Goal: Information Seeking & Learning: Learn about a topic

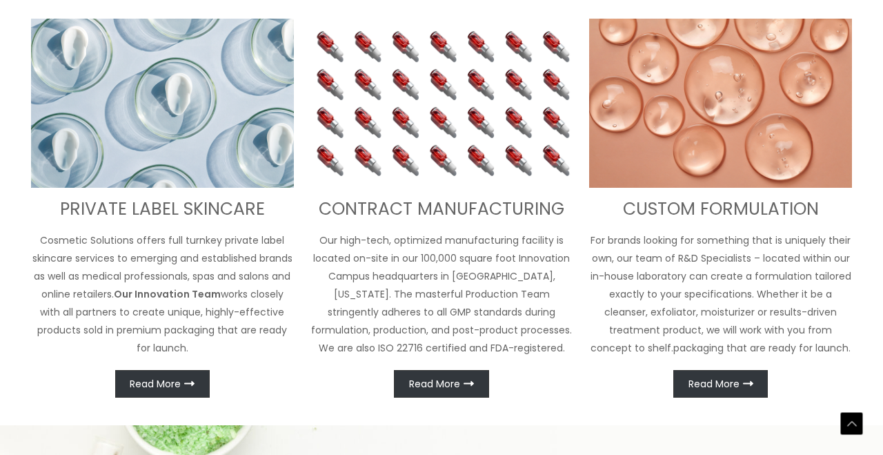
scroll to position [526, 0]
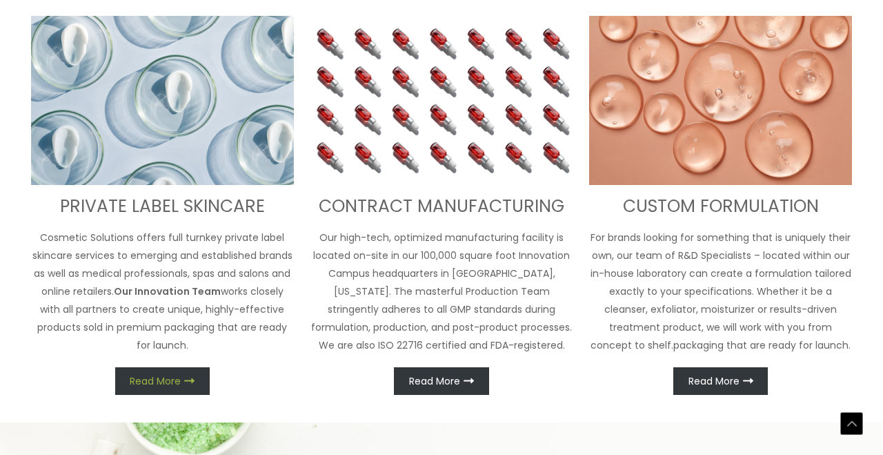
click at [153, 382] on span "Read More" at bounding box center [155, 381] width 51 height 10
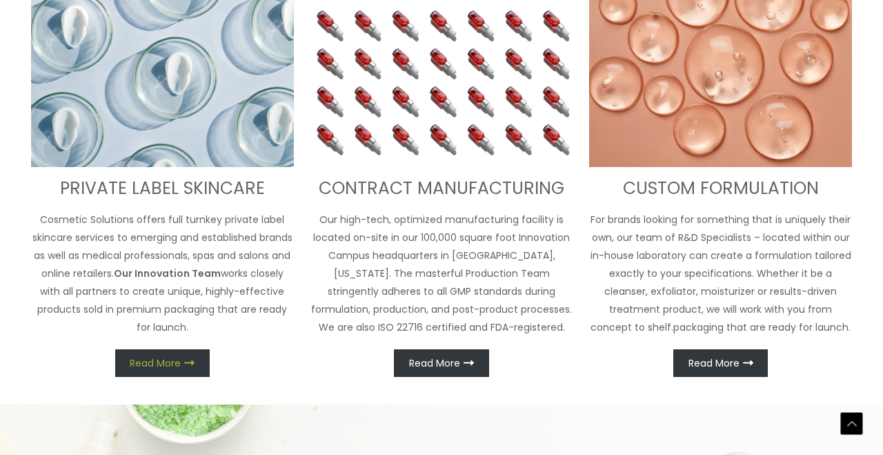
scroll to position [541, 0]
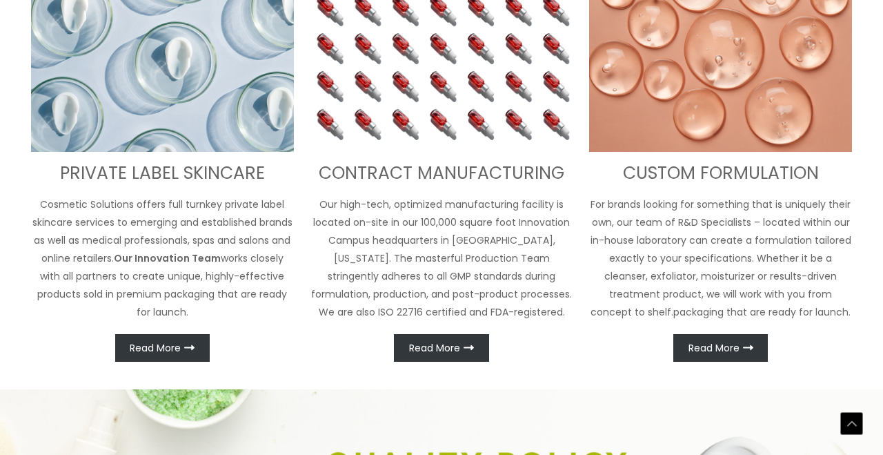
click at [172, 348] on span "Read More" at bounding box center [155, 348] width 51 height 10
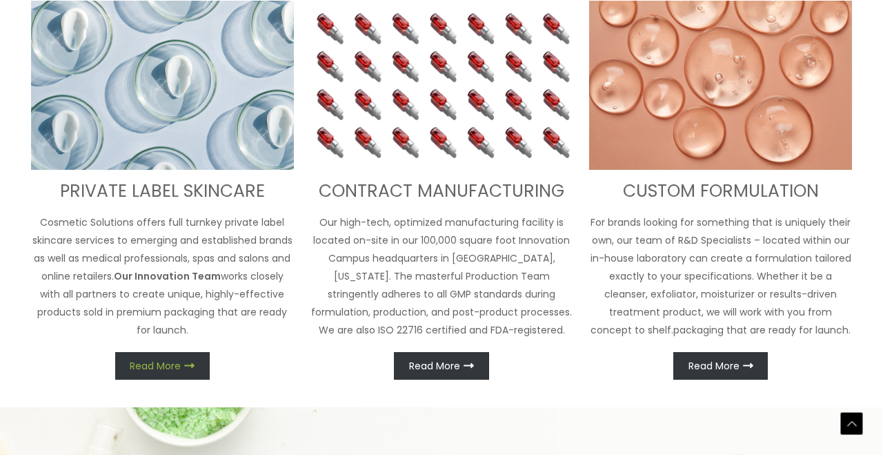
click at [174, 367] on span "Read More" at bounding box center [155, 366] width 51 height 10
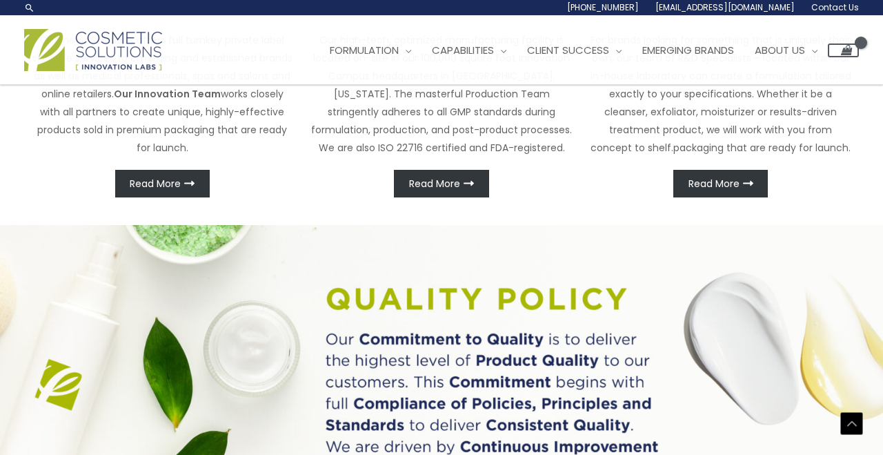
scroll to position [672, 0]
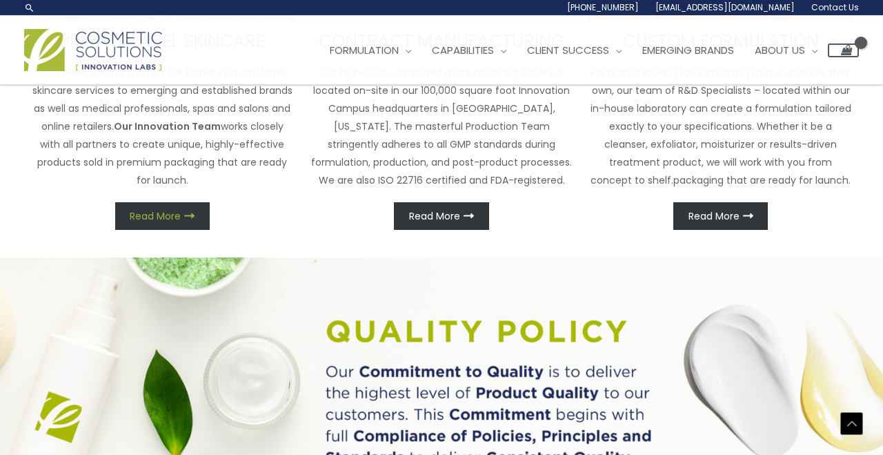
click at [201, 216] on link "Read More" at bounding box center [162, 216] width 94 height 28
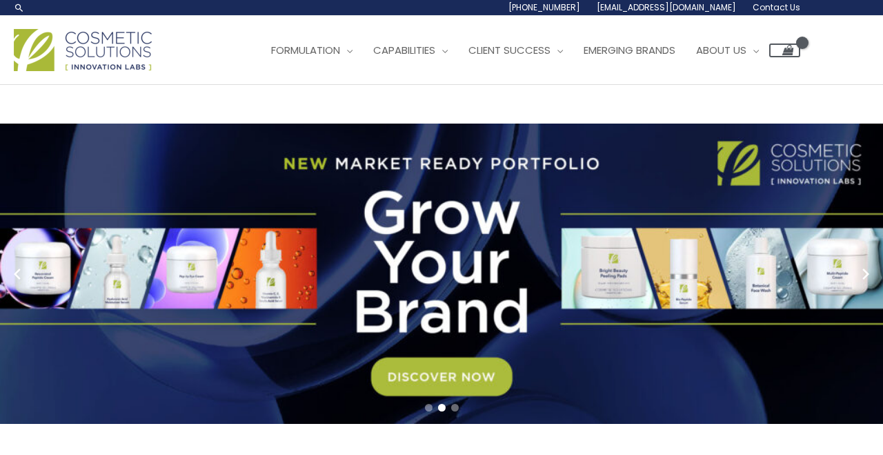
scroll to position [0, 0]
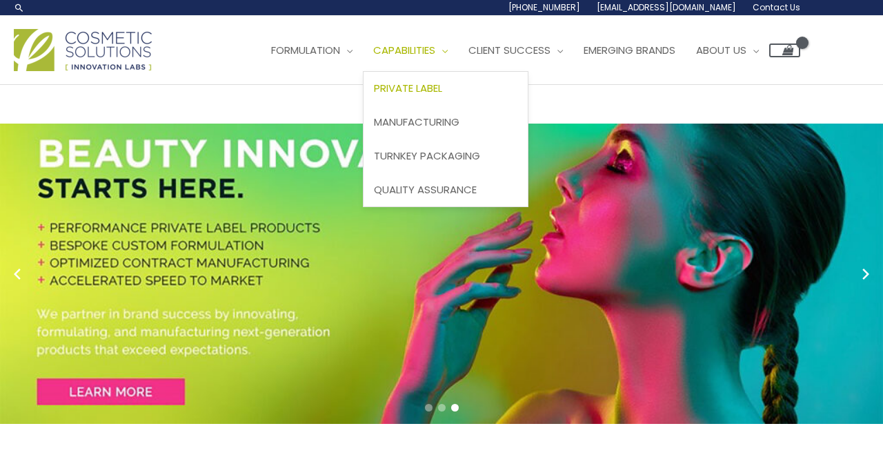
click at [413, 88] on span "Private Label" at bounding box center [408, 88] width 68 height 14
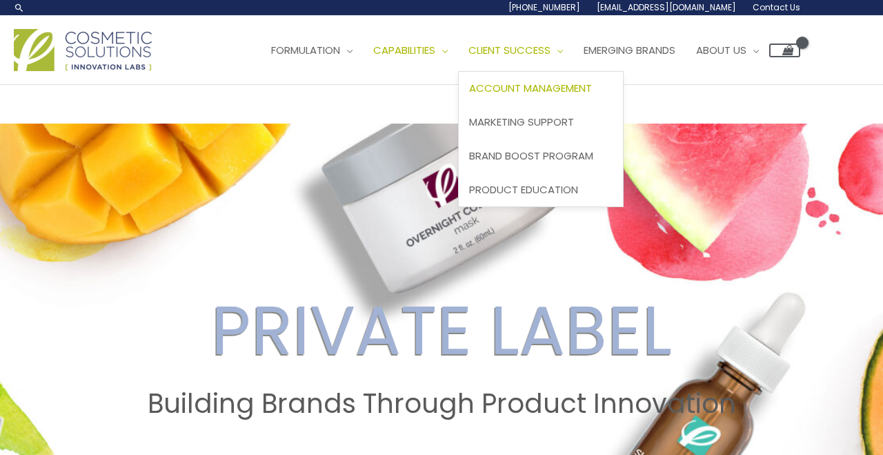
click at [557, 90] on span "Account Management" at bounding box center [530, 88] width 123 height 14
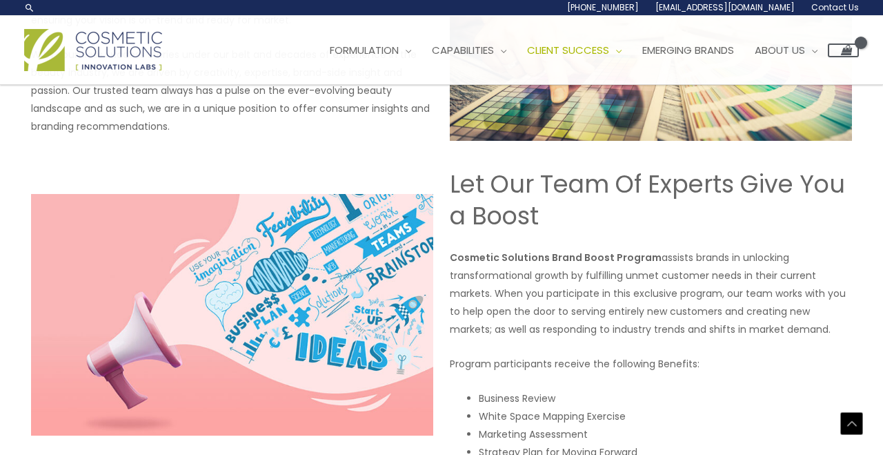
scroll to position [1686, 0]
click at [723, 46] on span "Emerging Brands" at bounding box center [688, 50] width 92 height 14
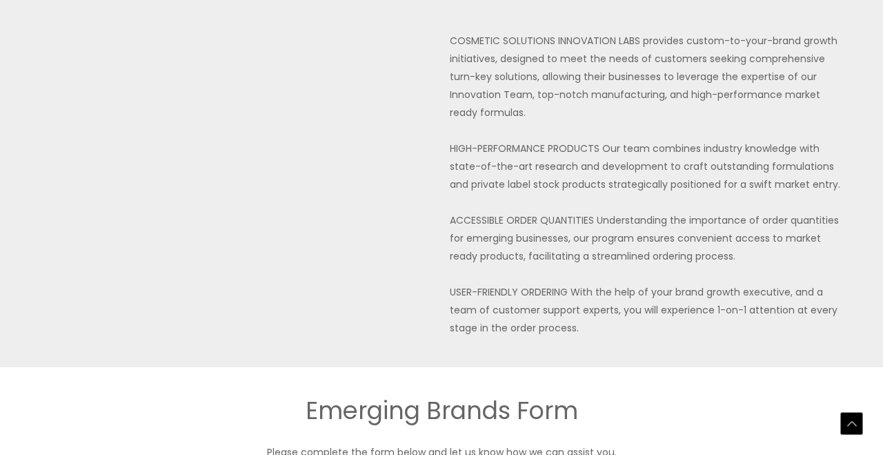
scroll to position [732, 0]
